Goal: Task Accomplishment & Management: Manage account settings

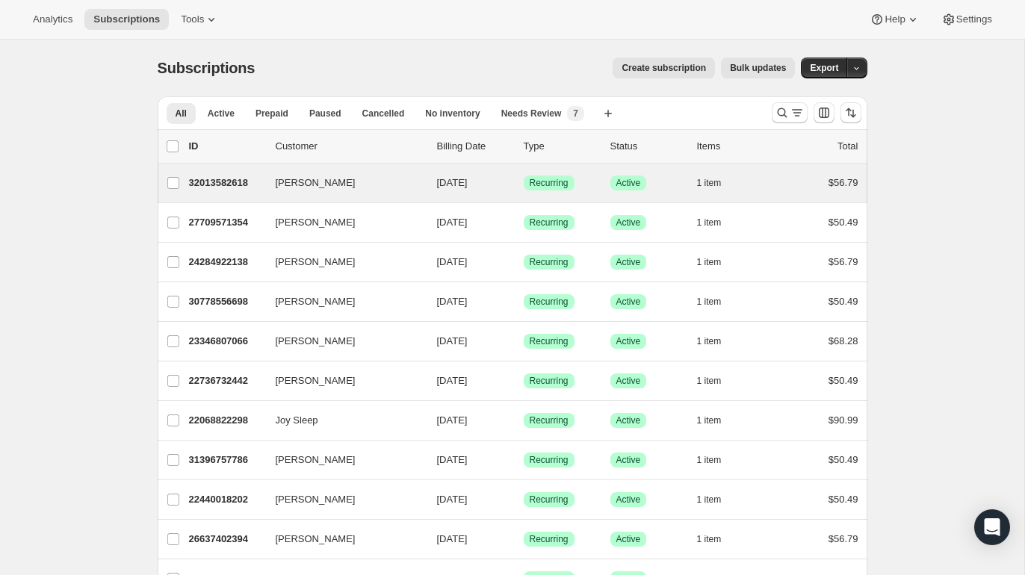
click at [215, 195] on div "Sherl Fenton 32013582618 Sherl Fenton 10/14/2025 Success Recurring Success Acti…" at bounding box center [512, 183] width 709 height 39
click at [208, 181] on p "32013582618" at bounding box center [226, 182] width 75 height 15
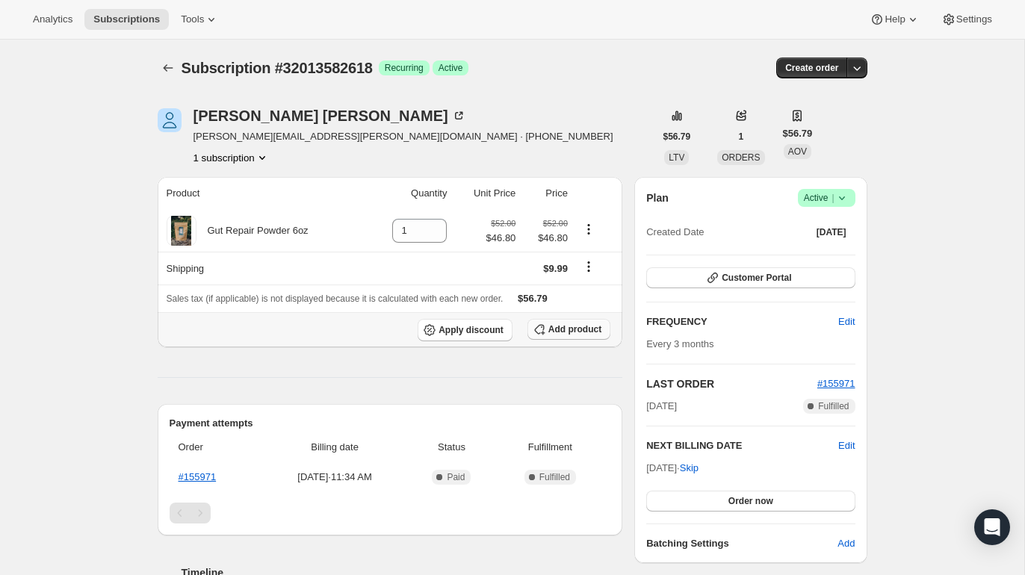
click at [562, 327] on span "Add product" at bounding box center [574, 329] width 53 height 12
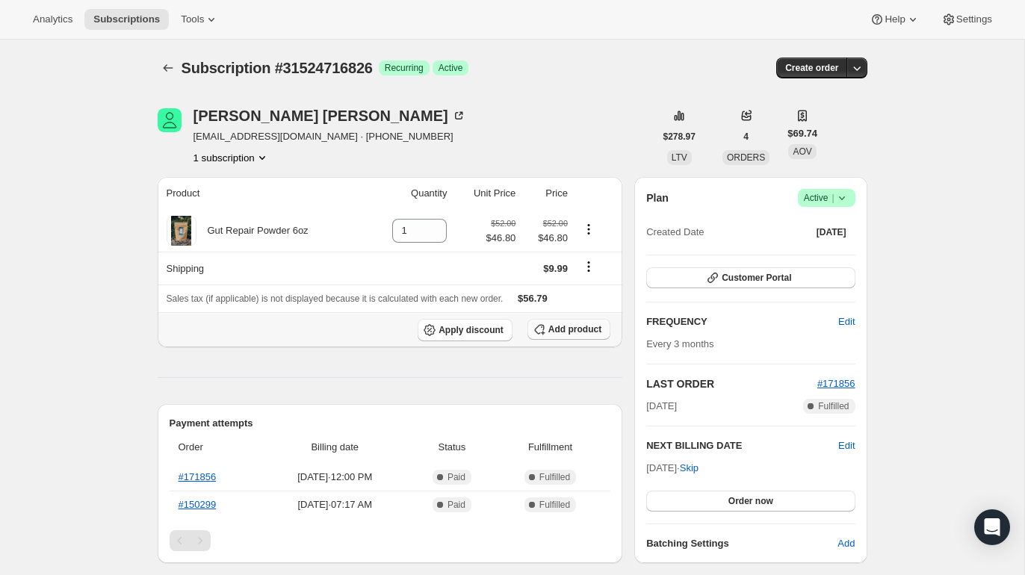
click at [556, 334] on span "Add product" at bounding box center [574, 329] width 53 height 12
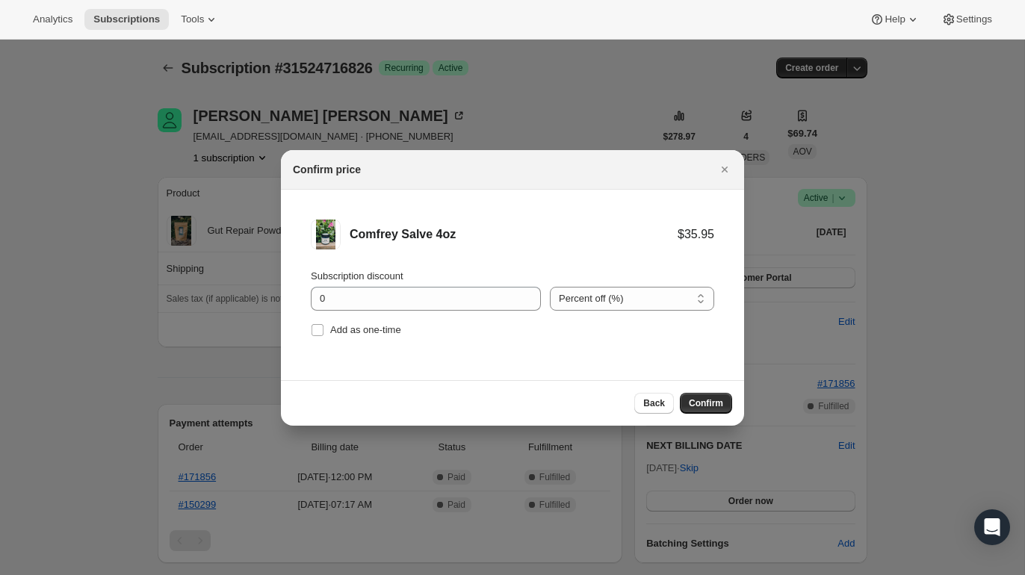
click at [440, 283] on div "Subscription discount" at bounding box center [426, 276] width 230 height 15
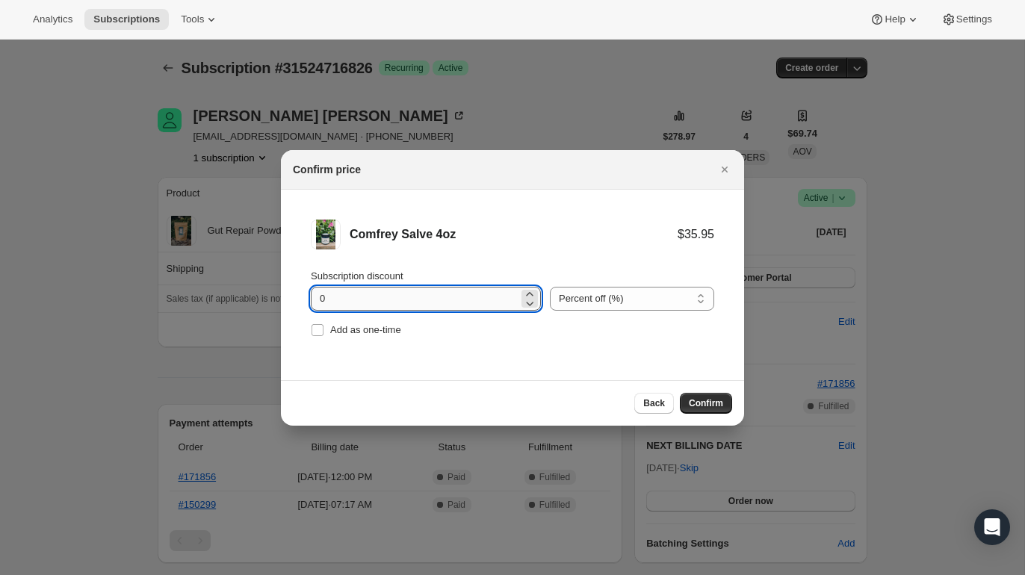
click at [437, 292] on input "0" at bounding box center [415, 299] width 208 height 24
type input "0"
type input "10"
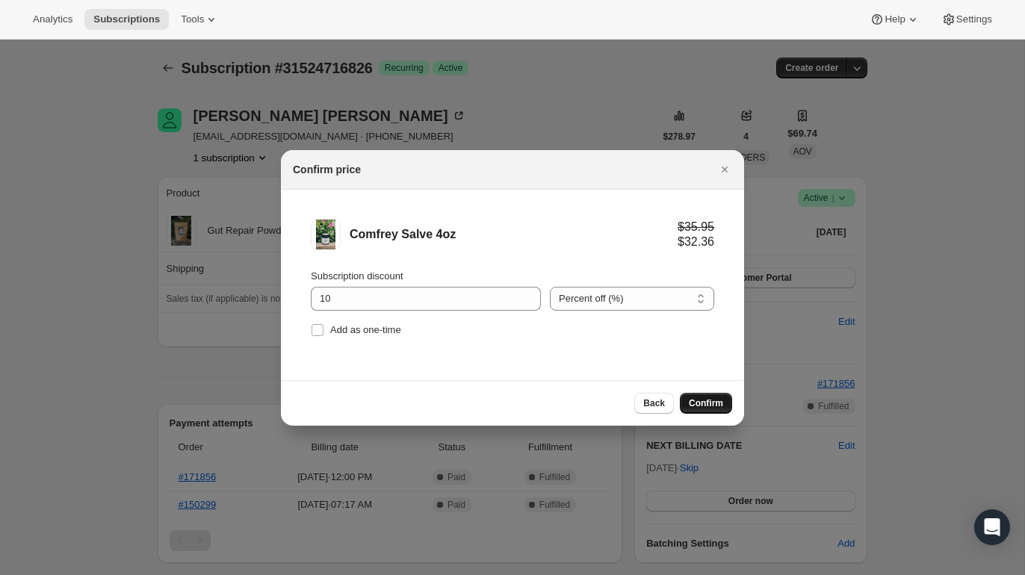
click at [694, 408] on span "Confirm" at bounding box center [705, 403] width 34 height 12
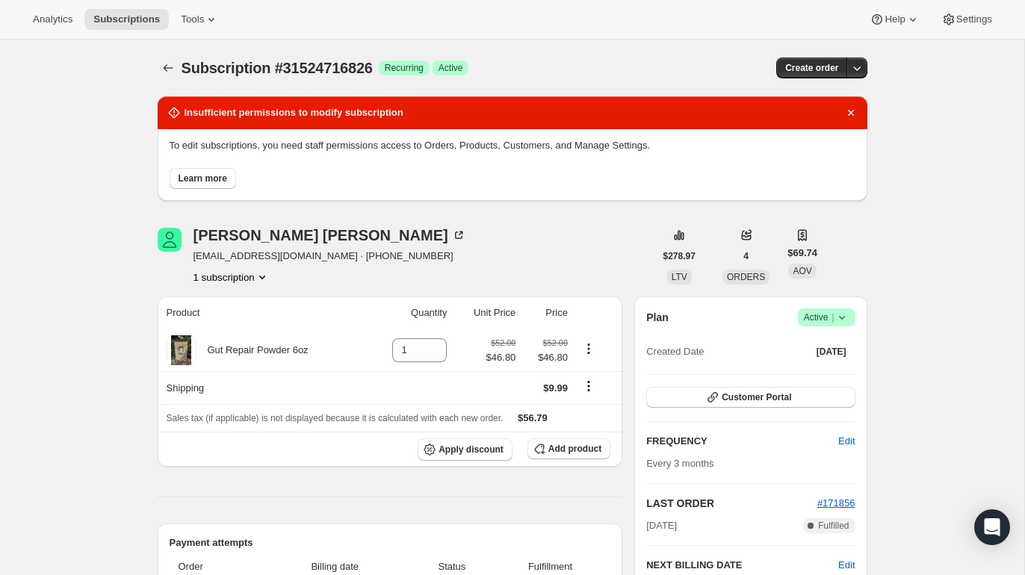
drag, startPoint x: 441, startPoint y: 144, endPoint x: 694, endPoint y: 145, distance: 253.1
click at [694, 145] on p "To edit subscriptions, you need staff permissions access to Orders, Products, C…" at bounding box center [513, 145] width 686 height 15
drag, startPoint x: 694, startPoint y: 145, endPoint x: 444, endPoint y: 146, distance: 250.2
click at [444, 146] on p "To edit subscriptions, you need staff permissions access to Orders, Products, C…" at bounding box center [513, 145] width 686 height 15
copy p "Orders, Products, Customers, and Manage Settings."
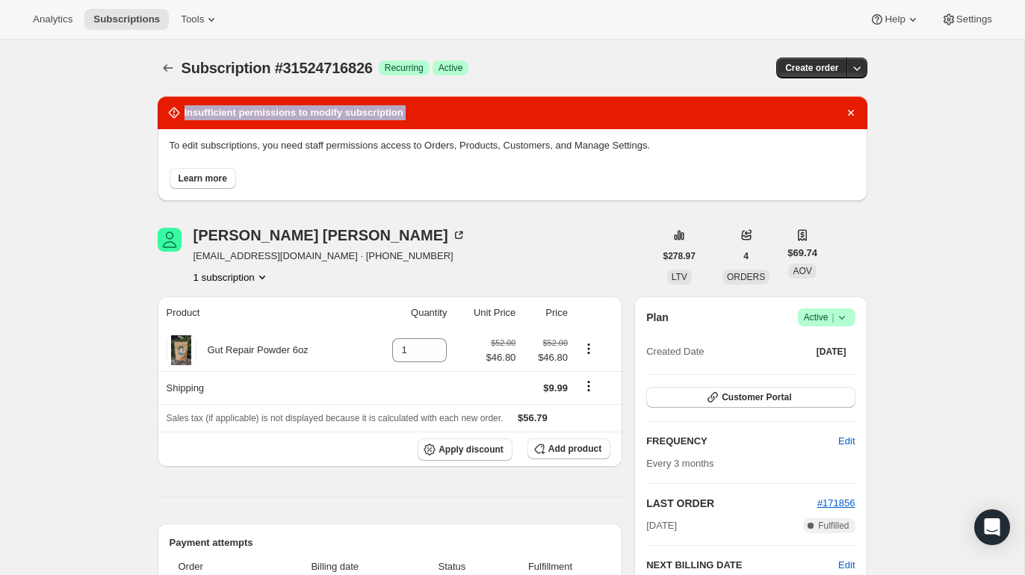
drag, startPoint x: 183, startPoint y: 112, endPoint x: 429, endPoint y: 131, distance: 246.4
click at [429, 131] on div "Insufficient permissions to modify subscription To edit subscriptions, you need…" at bounding box center [512, 148] width 709 height 105
copy div "Insufficient permissions to modify subscription"
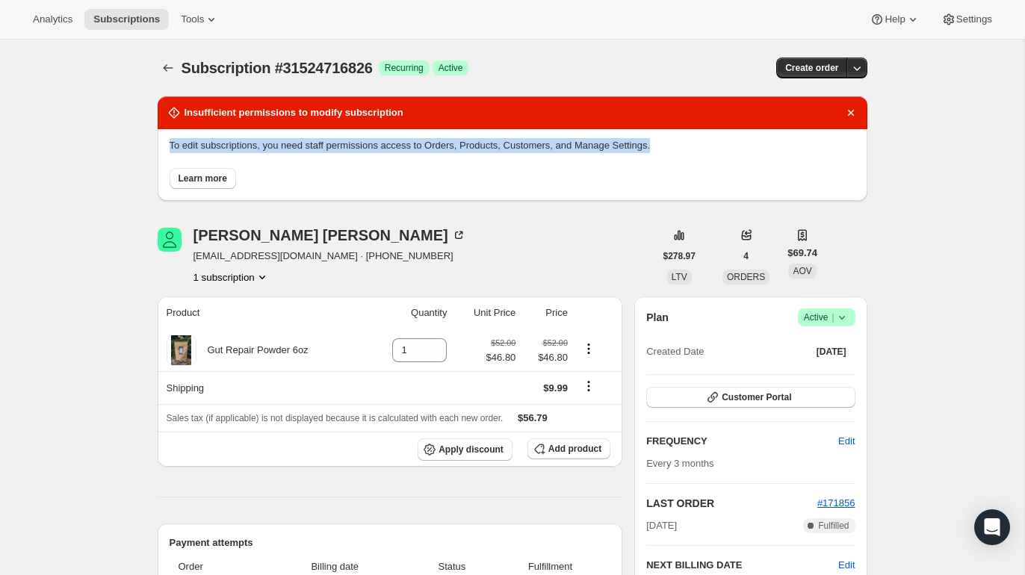
drag, startPoint x: 171, startPoint y: 146, endPoint x: 687, endPoint y: 146, distance: 516.0
click at [687, 146] on p "To edit subscriptions, you need staff permissions access to Orders, Products, C…" at bounding box center [513, 145] width 686 height 15
copy p "To edit subscriptions, you need staff permissions access to Orders, Products, C…"
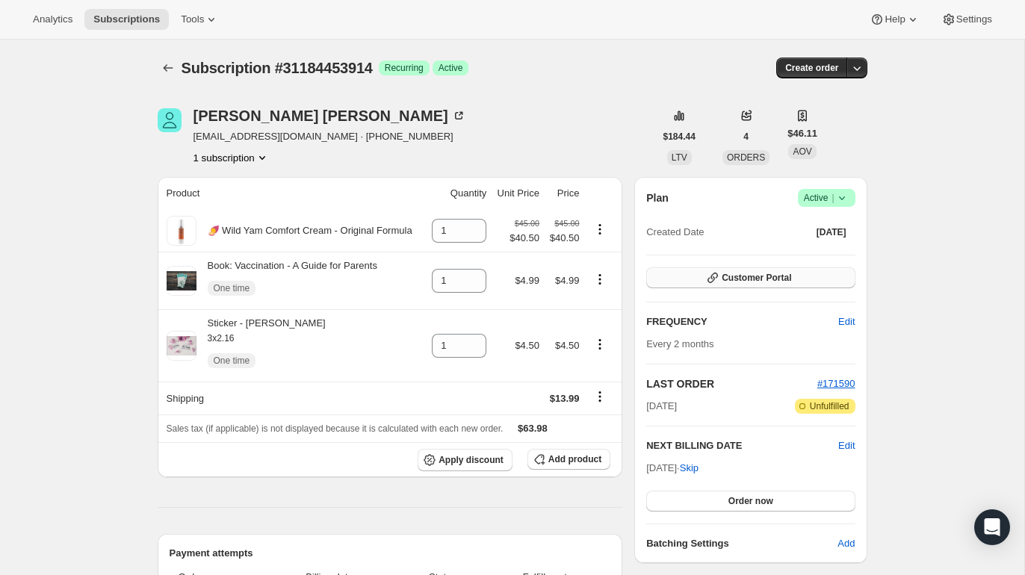
click at [692, 285] on button "Customer Portal" at bounding box center [750, 277] width 208 height 21
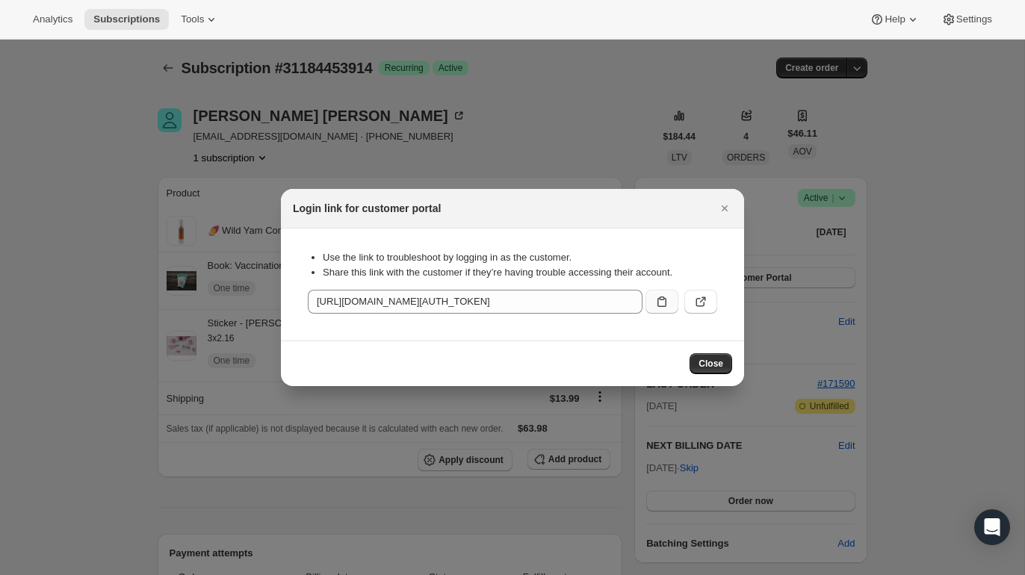
click at [656, 296] on icon ":rbt:" at bounding box center [661, 301] width 15 height 15
